Goal: Task Accomplishment & Management: Use online tool/utility

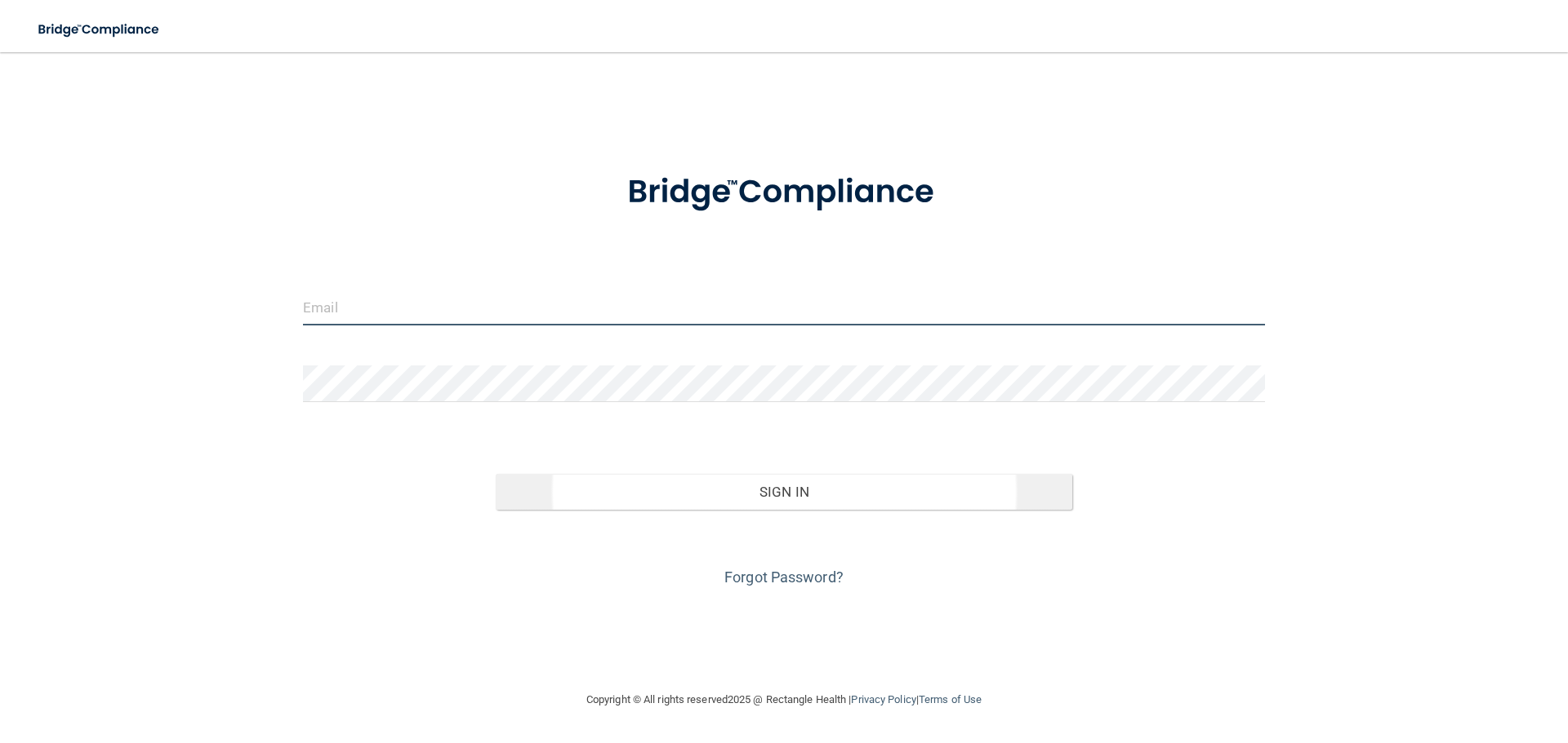
type input "[EMAIL_ADDRESS][DOMAIN_NAME]"
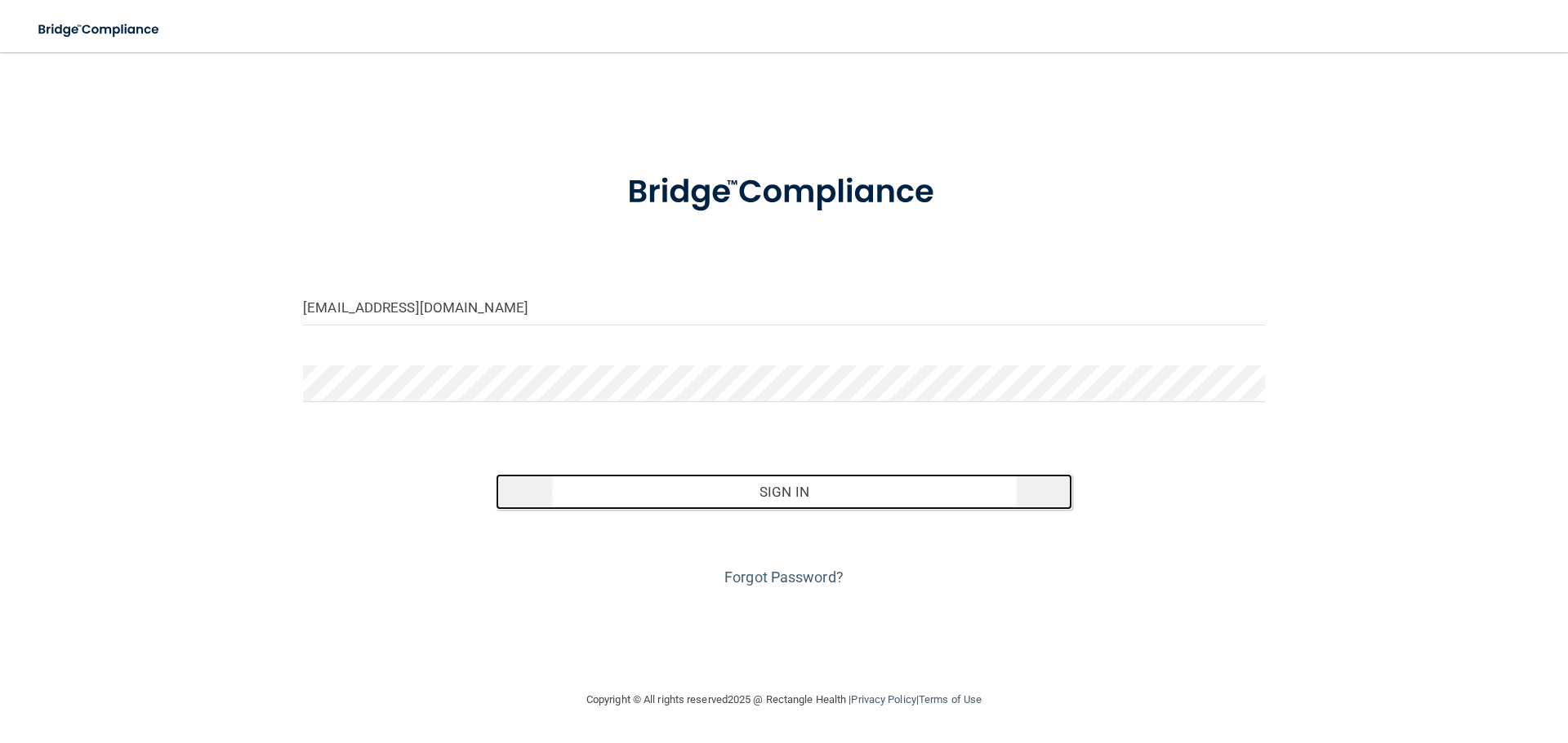
click at [658, 493] on button "Sign In" at bounding box center [784, 491] width 577 height 36
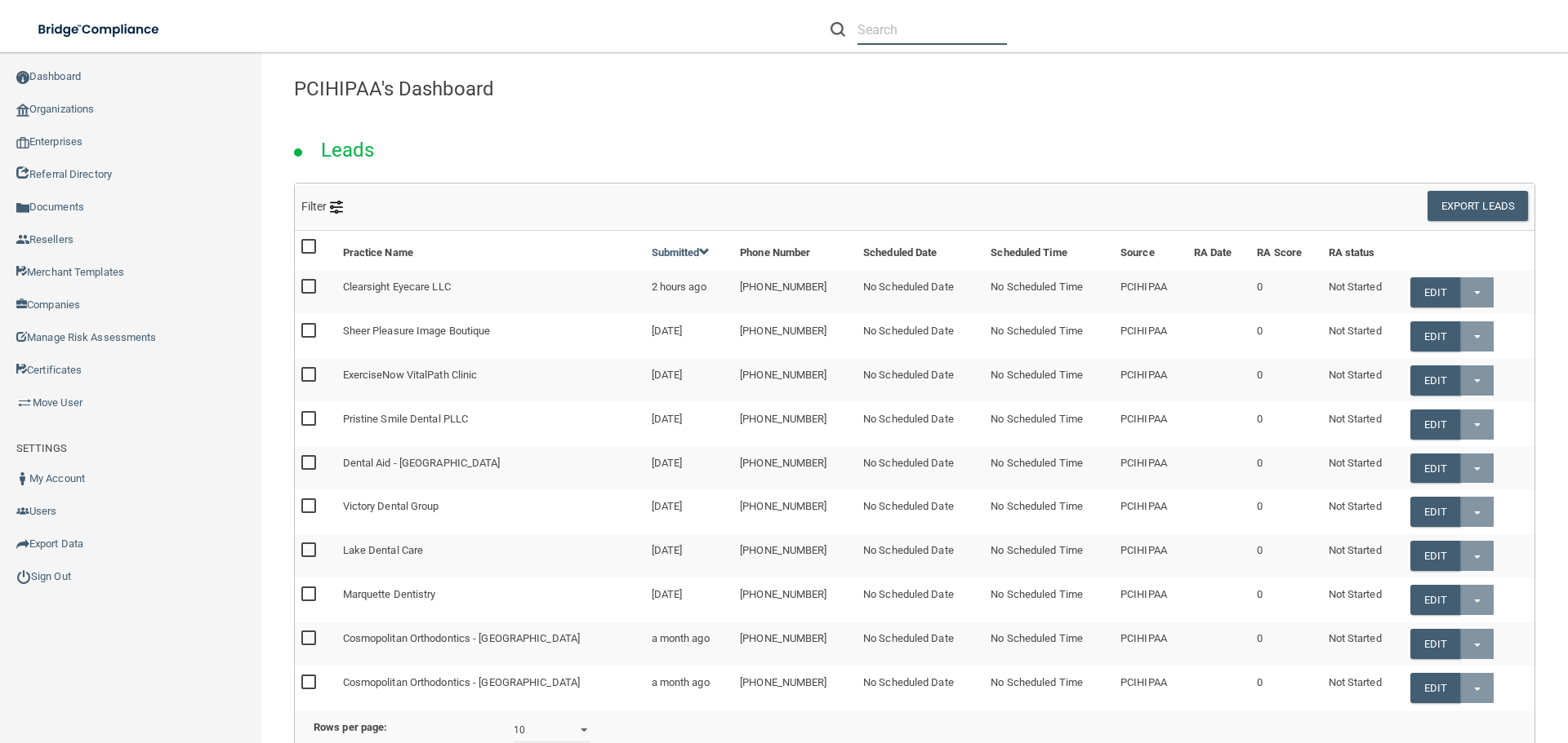
click at [890, 34] on input "text" at bounding box center [932, 29] width 150 height 30
paste input "[EMAIL_ADDRESS][DOMAIN_NAME]"
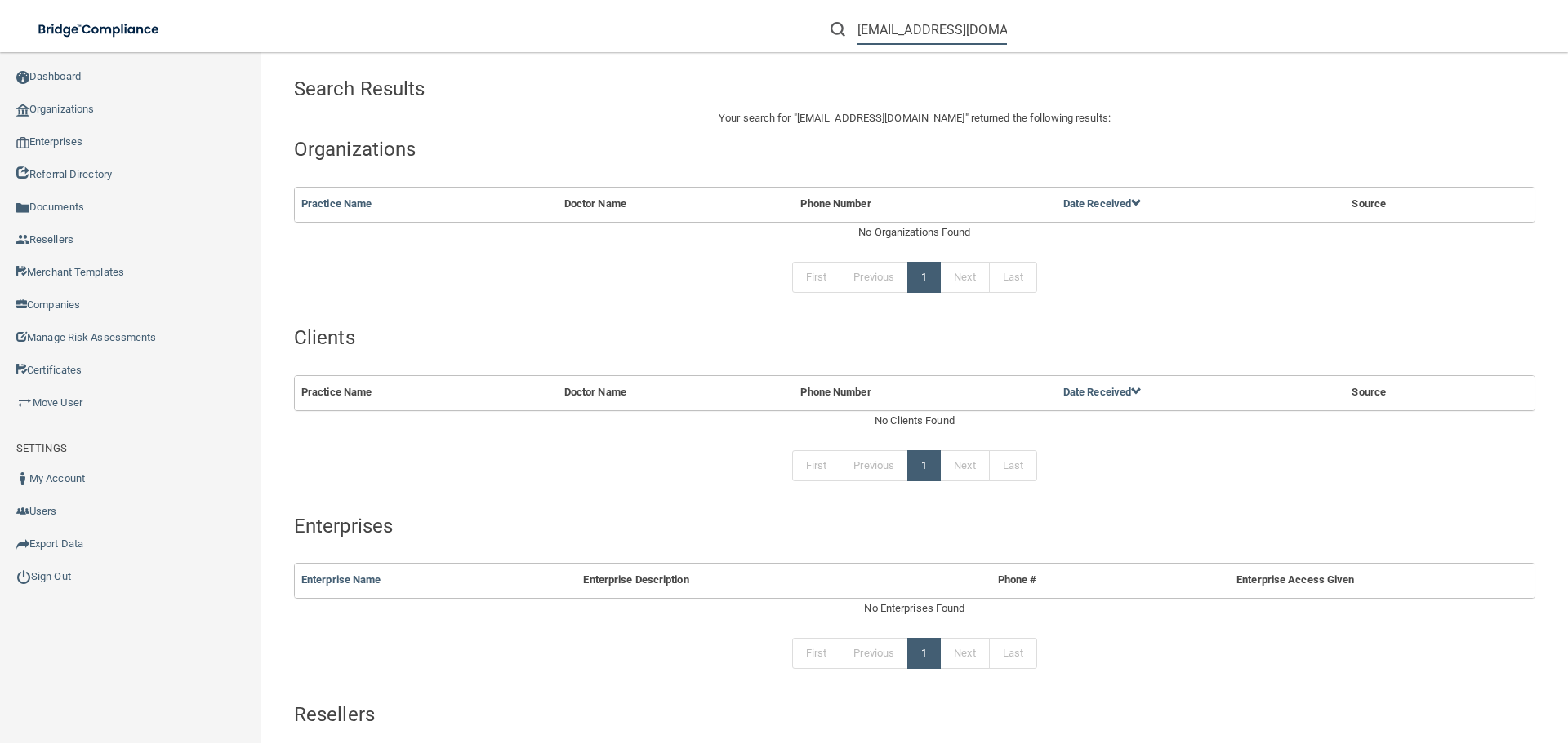
type input "[EMAIL_ADDRESS][DOMAIN_NAME]"
